Goal: Book appointment/travel/reservation

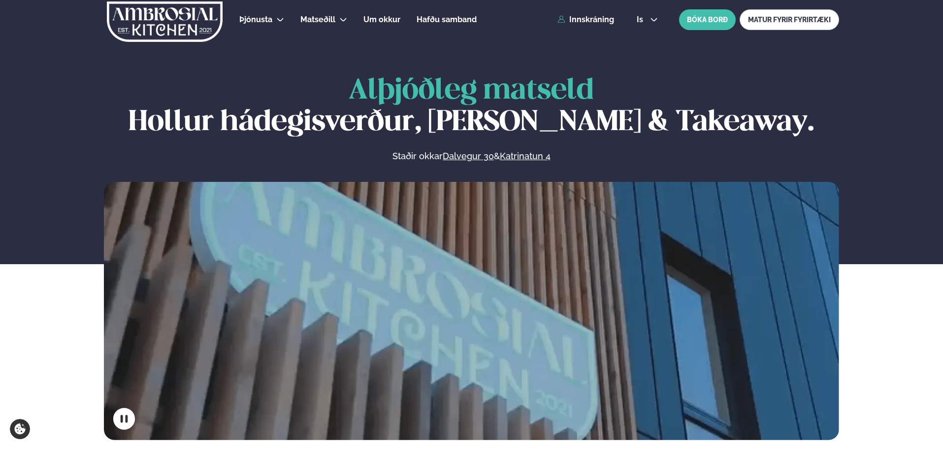
click at [455, 155] on link "Dalvegur 30" at bounding box center [468, 156] width 51 height 12
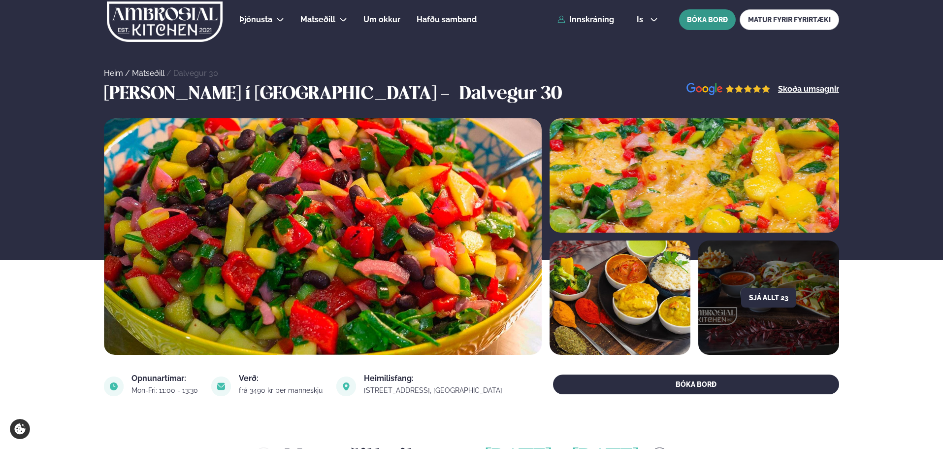
click at [715, 16] on button "BÓKA BORÐ" at bounding box center [707, 19] width 57 height 21
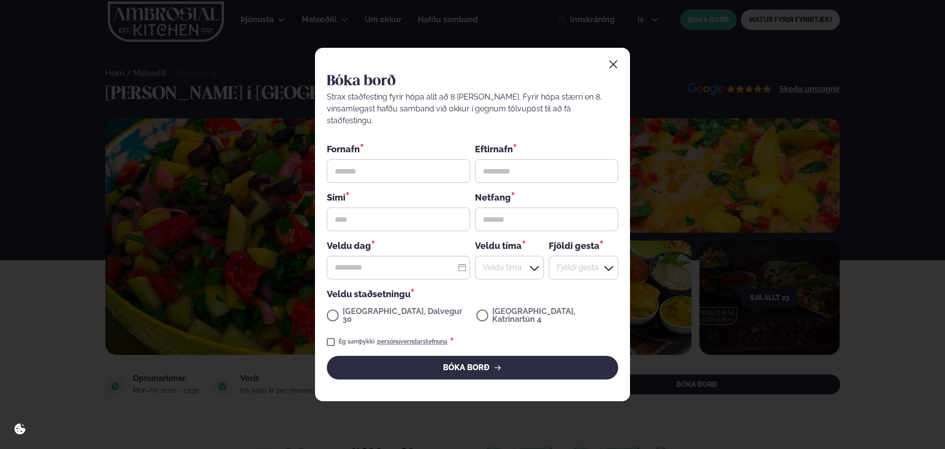
click at [612, 68] on icon "button" at bounding box center [614, 65] width 8 height 8
